Goal: Information Seeking & Learning: Learn about a topic

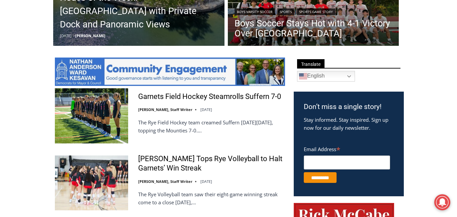
scroll to position [305, 0]
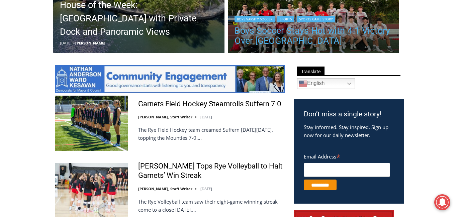
click at [261, 35] on link "Boys Soccer Stays Hot with 4-1 Victory Over [GEOGRAPHIC_DATA]" at bounding box center [314, 36] width 158 height 20
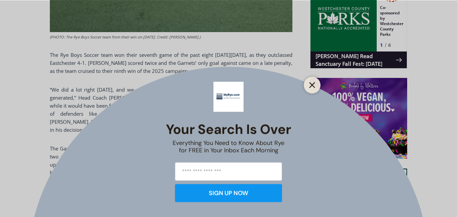
click at [313, 82] on icon "Close" at bounding box center [312, 85] width 6 height 6
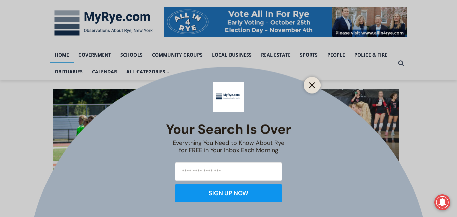
click at [314, 82] on icon "Close" at bounding box center [312, 85] width 6 height 6
